Goal: Information Seeking & Learning: Learn about a topic

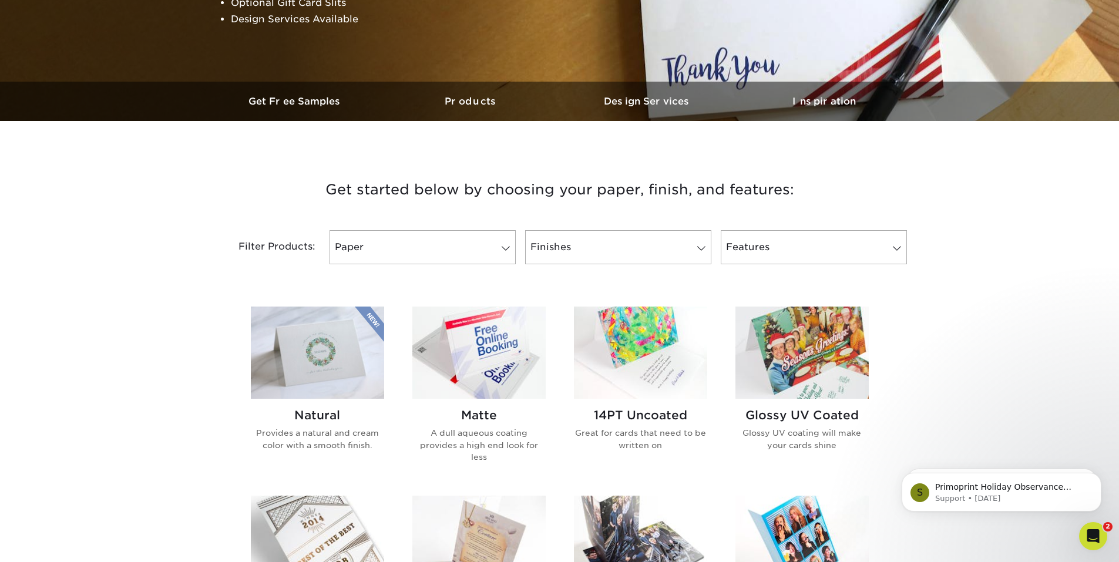
scroll to position [287, 0]
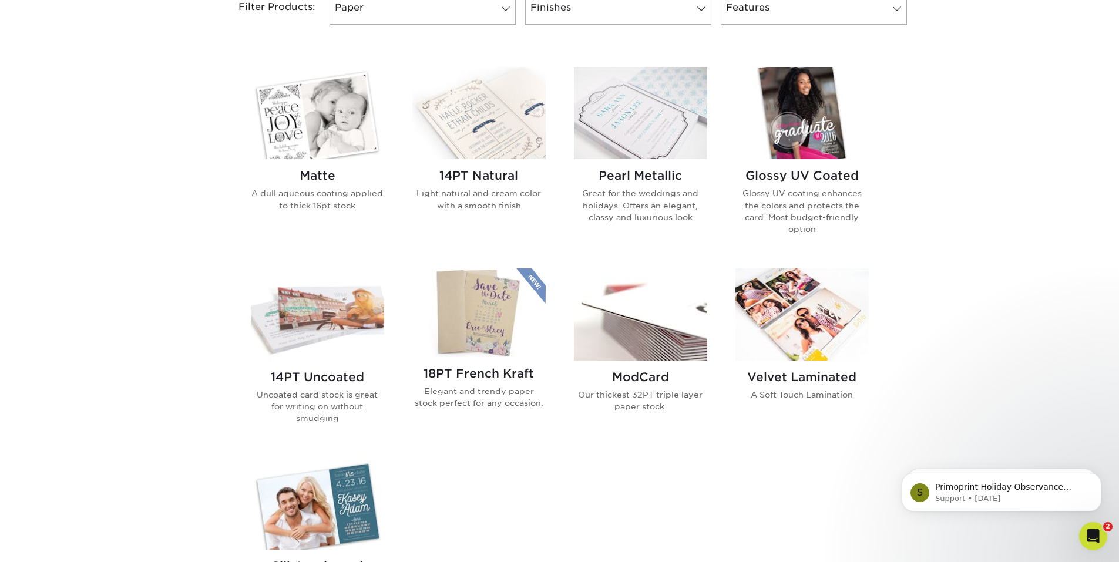
scroll to position [526, 0]
click at [496, 317] on img at bounding box center [478, 313] width 133 height 89
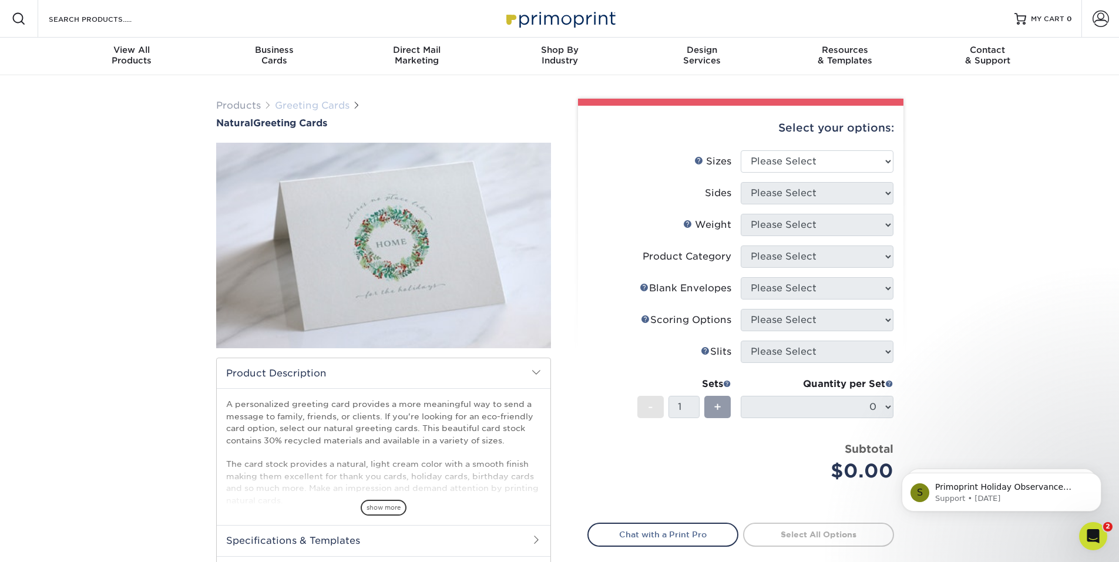
click at [327, 106] on link "Greeting Cards" at bounding box center [312, 105] width 75 height 11
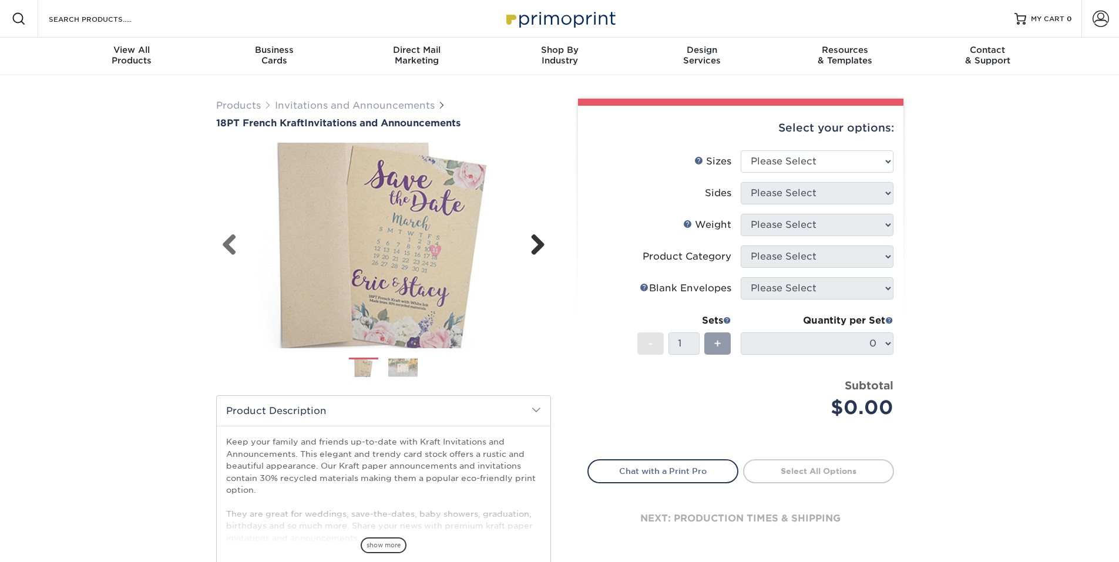
click at [537, 240] on link "Next" at bounding box center [532, 245] width 23 height 23
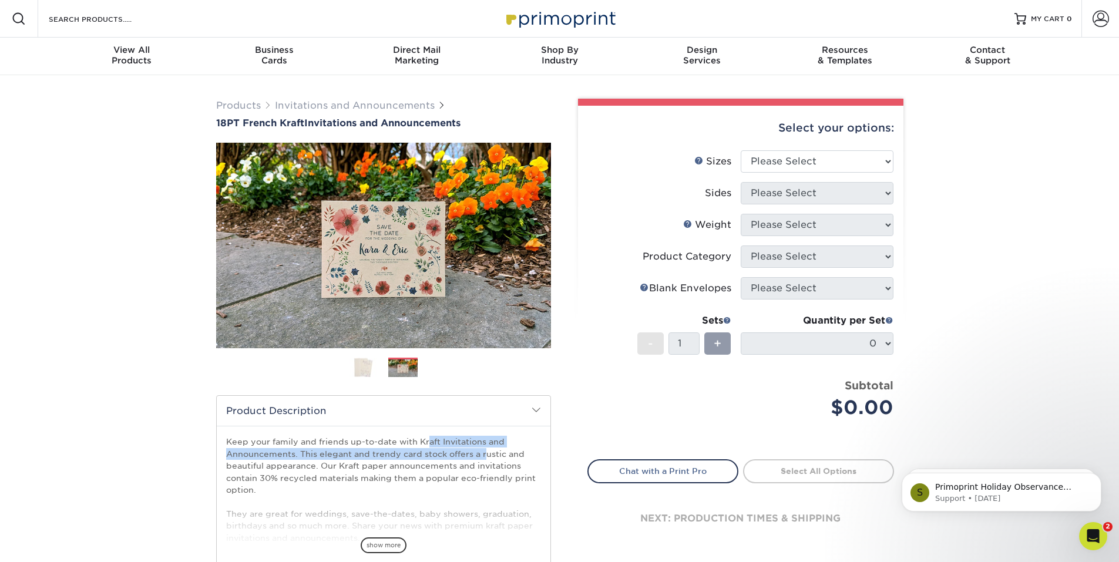
drag, startPoint x: 295, startPoint y: 448, endPoint x: 223, endPoint y: 439, distance: 72.3
click at [223, 439] on div "Keep your family and friends up-to-date with Kraft Invitations and Announcement…" at bounding box center [384, 494] width 334 height 137
copy p "Keep your family and friends up-to-date with Kraft Invitations and Announcements"
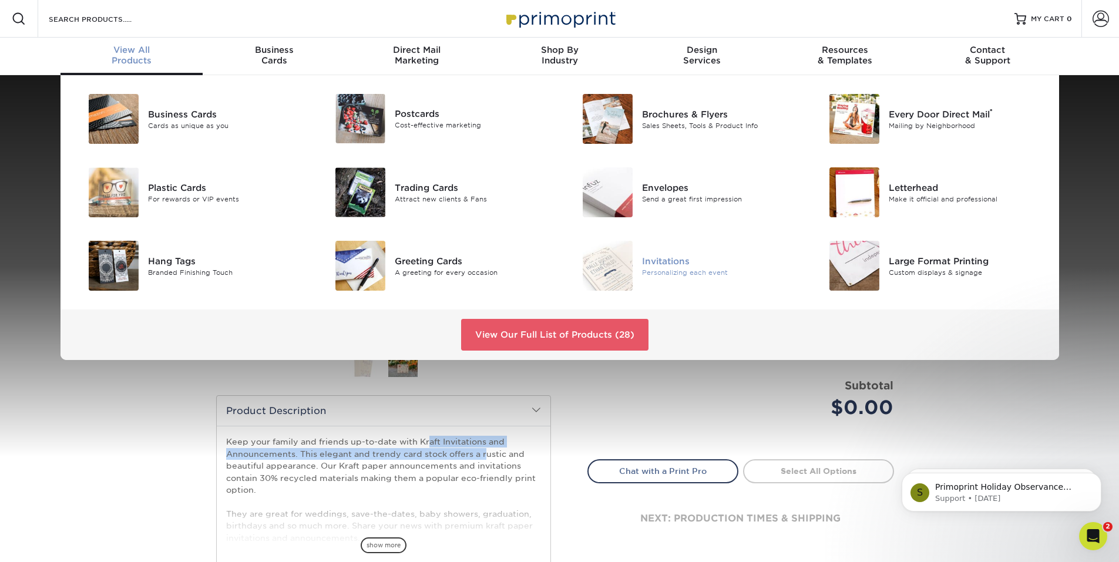
click at [662, 260] on div "Invitations" at bounding box center [720, 260] width 156 height 13
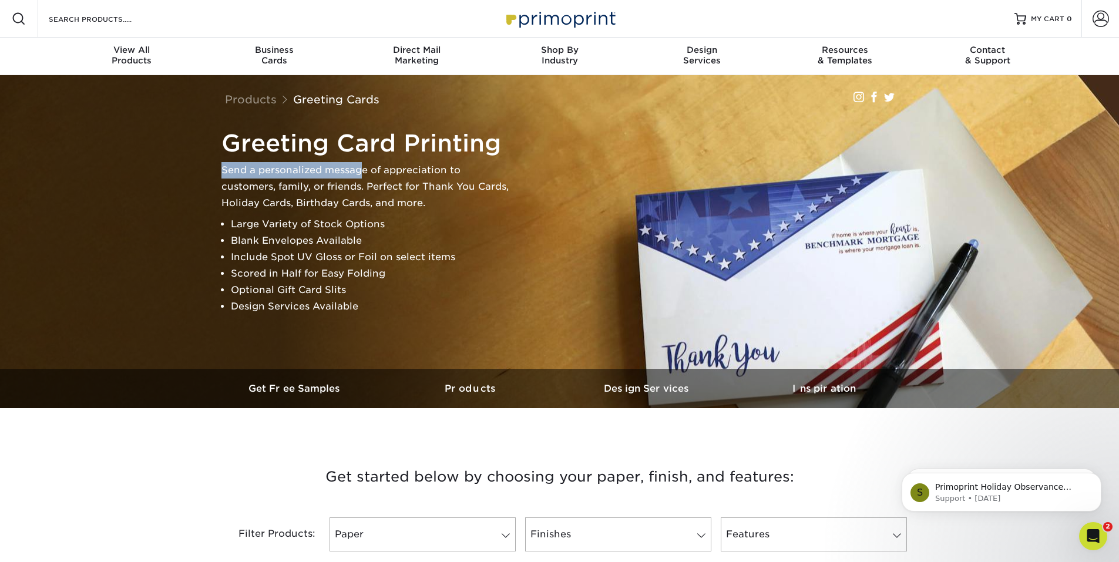
drag, startPoint x: 222, startPoint y: 163, endPoint x: 364, endPoint y: 163, distance: 142.1
click at [364, 163] on p "Send a personalized message of appreciation to customers, family, or friends. P…" at bounding box center [368, 186] width 294 height 49
click at [312, 462] on h3 "Get started below by choosing your paper, finish, and features:" at bounding box center [559, 476] width 687 height 53
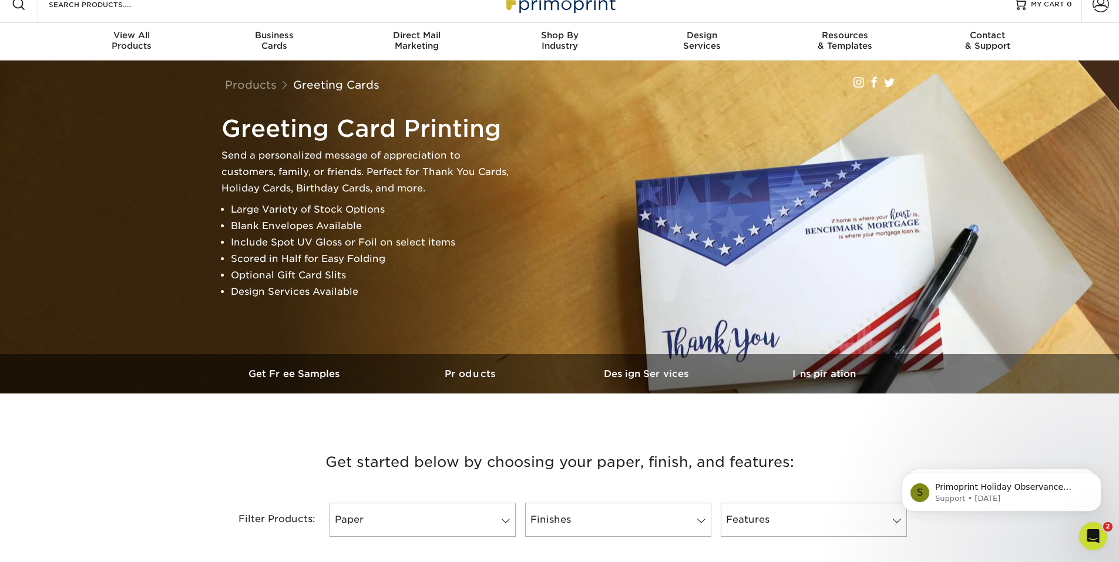
scroll to position [16, 0]
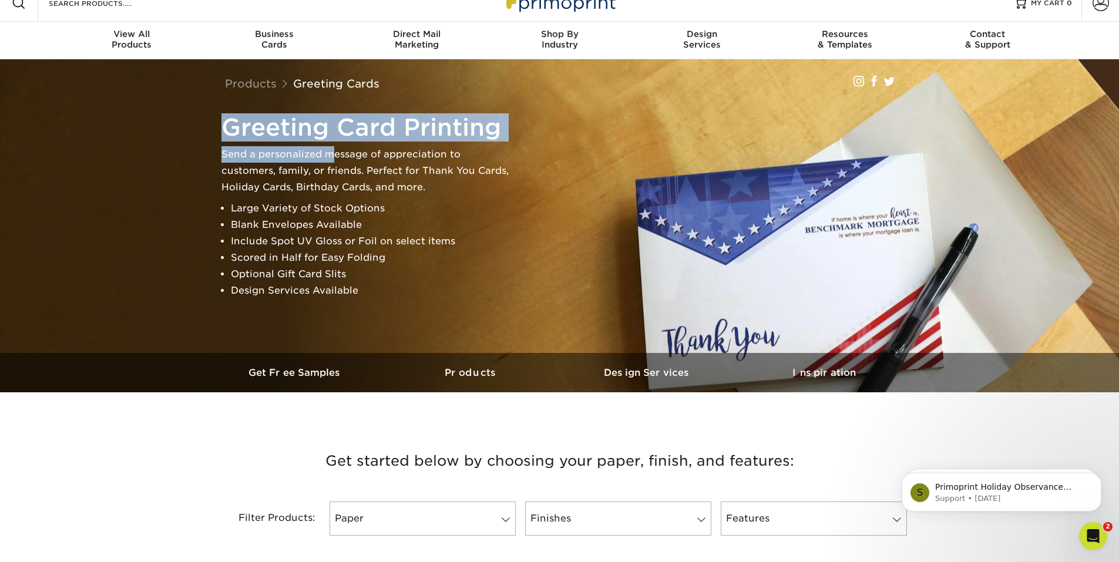
drag, startPoint x: 217, startPoint y: 155, endPoint x: 334, endPoint y: 144, distance: 117.3
click at [334, 144] on div "Greeting Card Printing Send a personalized message of appreciation to customers…" at bounding box center [565, 206] width 705 height 195
click at [333, 154] on p "Send a personalized message of appreciation to customers, family, or friends. P…" at bounding box center [368, 170] width 294 height 49
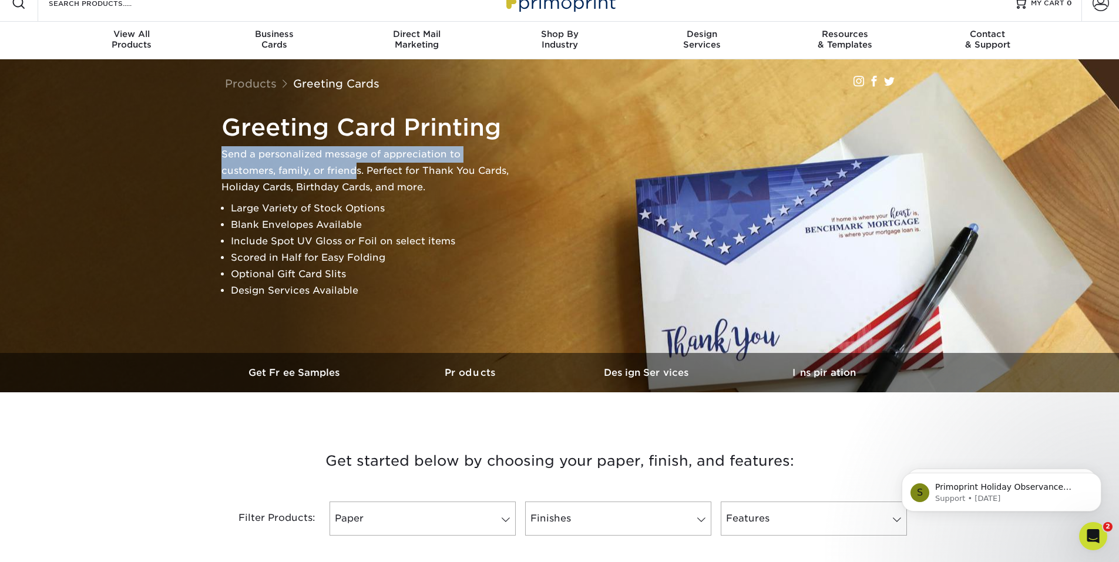
drag, startPoint x: 222, startPoint y: 153, endPoint x: 357, endPoint y: 171, distance: 136.2
click at [357, 171] on p "Send a personalized message of appreciation to customers, family, or friends. P…" at bounding box center [368, 170] width 294 height 49
copy p "Send a personalized message of appreciation to customers, family, or friend"
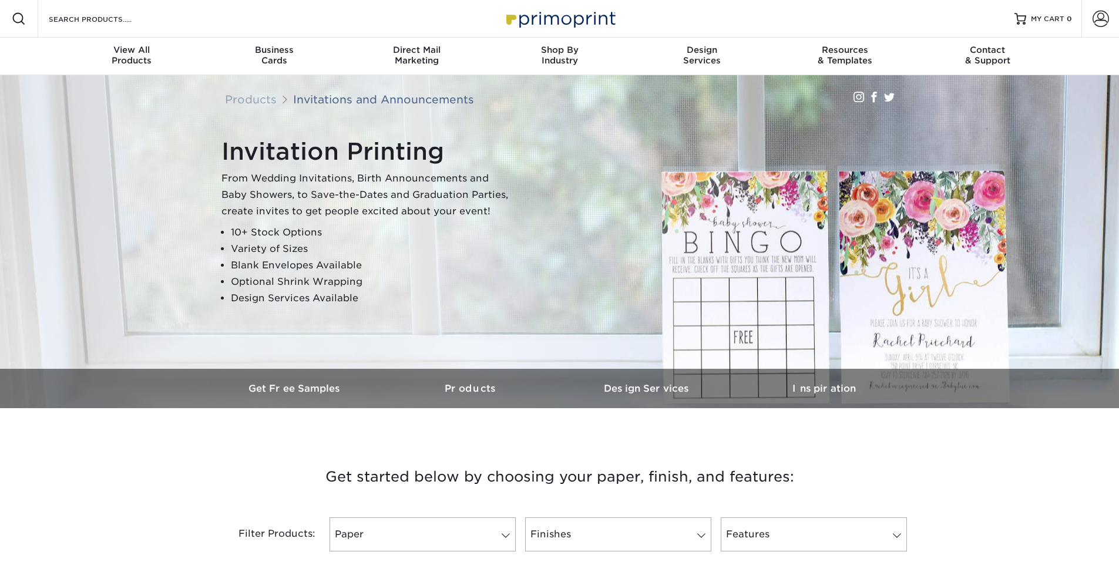
click at [375, 160] on h1 "Invitation Printing" at bounding box center [368, 151] width 294 height 28
click at [355, 180] on p "From Wedding Invitations, Birth Announcements and Baby Showers, to Save-the-Dat…" at bounding box center [368, 194] width 294 height 49
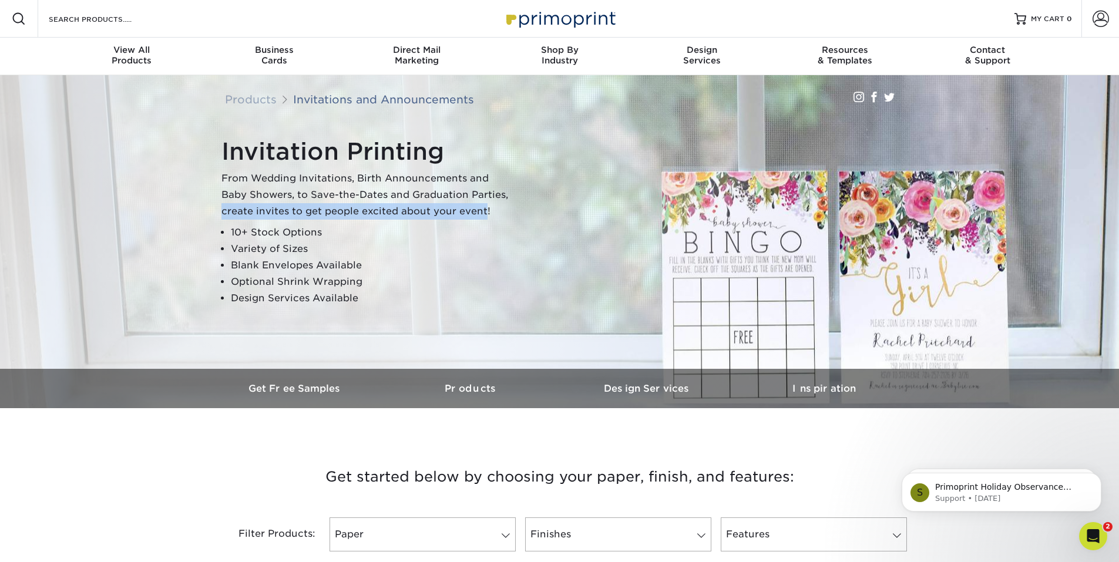
drag, startPoint x: 447, startPoint y: 209, endPoint x: 482, endPoint y: 194, distance: 37.3
click at [482, 194] on p "From Wedding Invitations, Birth Announcements and Baby Showers, to Save-the-Dat…" at bounding box center [368, 194] width 294 height 49
copy p "create invites to get people excited about your event"
